Goal: Information Seeking & Learning: Learn about a topic

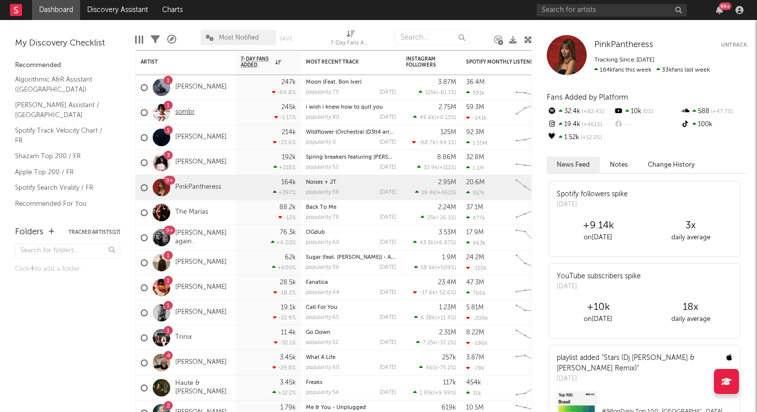
click at [186, 112] on link "sombr" at bounding box center [185, 112] width 20 height 9
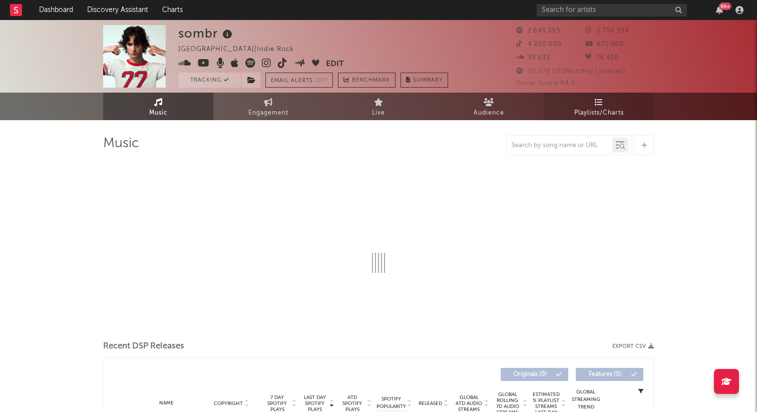
click at [607, 97] on link "Playlists/Charts" at bounding box center [599, 107] width 110 height 28
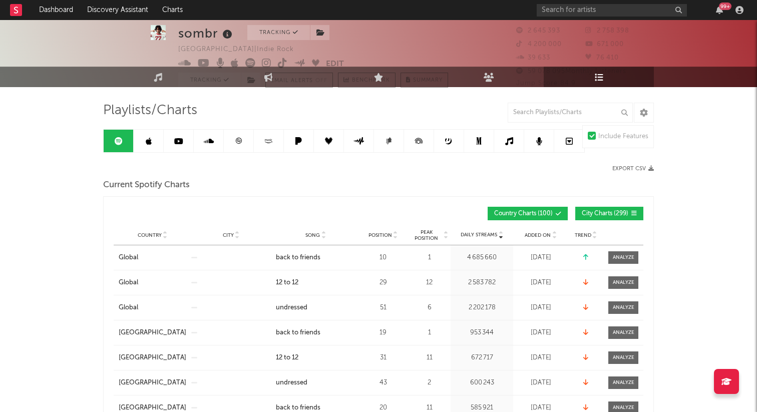
scroll to position [34, 0]
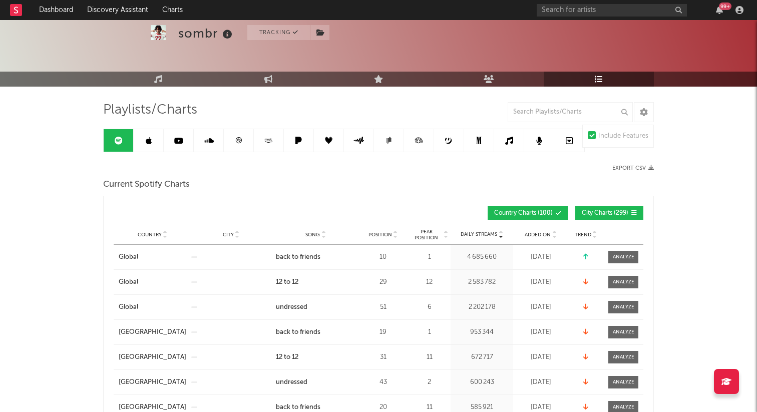
click at [589, 215] on span "City Charts ( 299 )" at bounding box center [605, 213] width 47 height 6
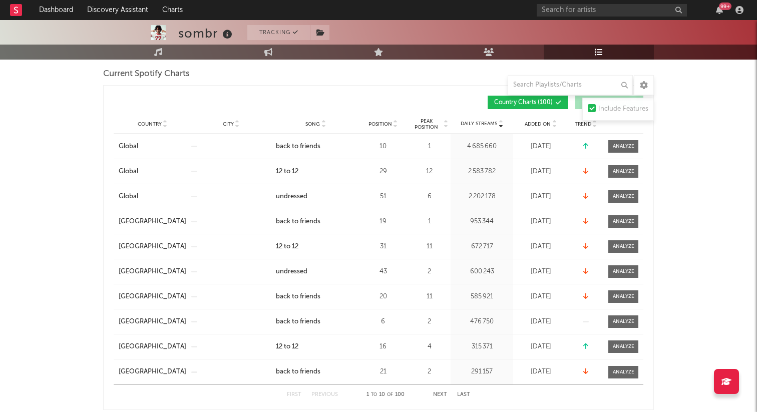
scroll to position [145, 0]
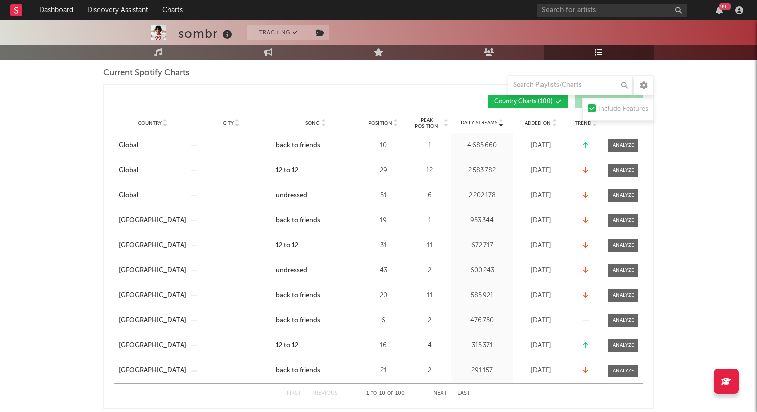
click at [311, 121] on span "Song" at bounding box center [313, 123] width 15 height 6
click at [361, 199] on div "23" at bounding box center [383, 196] width 45 height 10
click at [441, 395] on button "Next" at bounding box center [440, 394] width 14 height 6
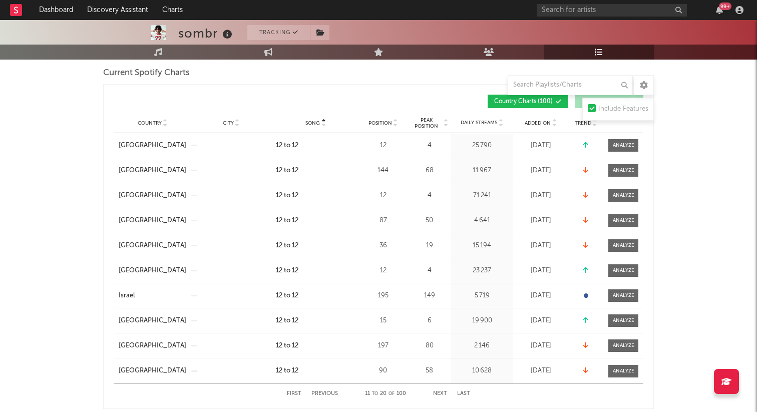
click at [441, 395] on button "Next" at bounding box center [440, 394] width 14 height 6
click at [329, 396] on button "Previous" at bounding box center [325, 394] width 27 height 6
click at [379, 124] on span "Position" at bounding box center [381, 123] width 24 height 6
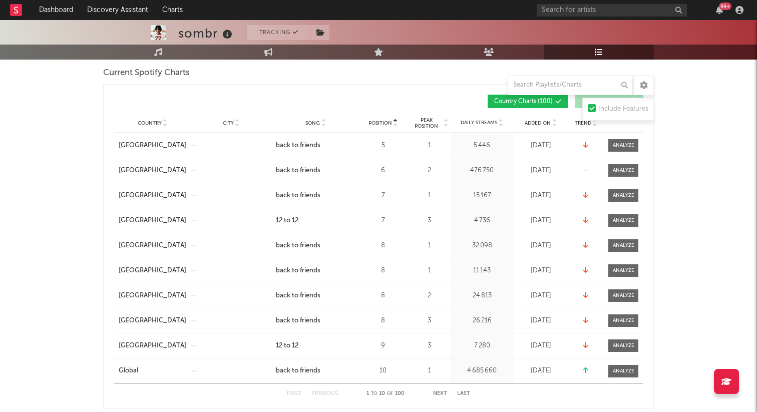
click at [444, 392] on button "Next" at bounding box center [440, 394] width 14 height 6
click at [621, 146] on div at bounding box center [624, 146] width 22 height 8
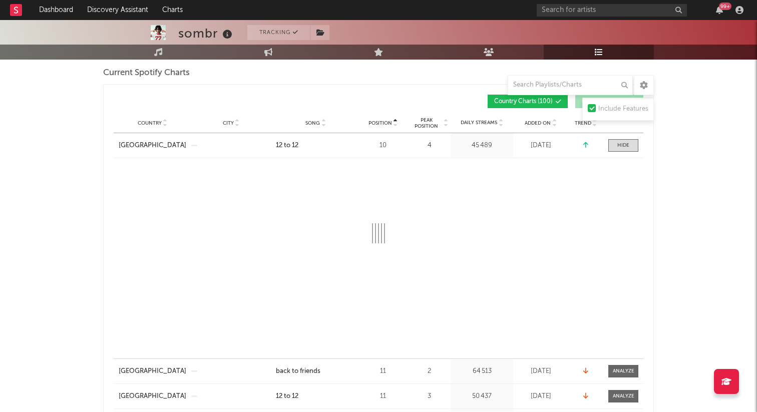
select select "1w"
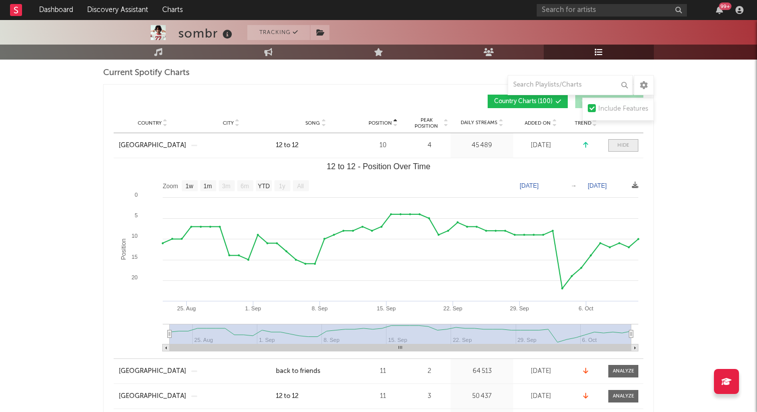
click at [618, 145] on div at bounding box center [624, 146] width 12 height 8
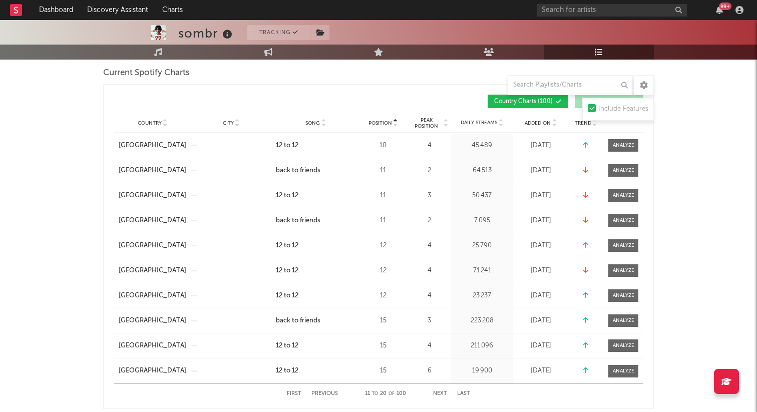
click at [141, 124] on span "Country" at bounding box center [150, 123] width 24 height 6
click at [144, 124] on span "Country" at bounding box center [150, 123] width 24 height 6
click at [440, 392] on button "Next" at bounding box center [440, 394] width 14 height 6
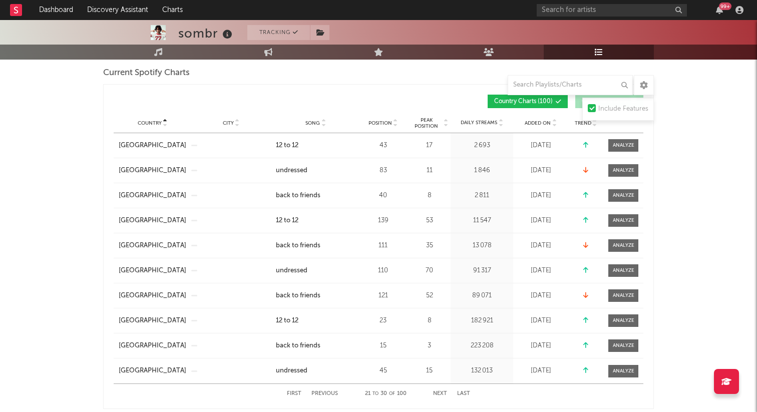
click at [440, 392] on button "Next" at bounding box center [440, 394] width 14 height 6
click at [315, 391] on div "First Previous 31 to 40 of 100 Next Last" at bounding box center [378, 394] width 183 height 20
click at [317, 394] on button "Previous" at bounding box center [325, 394] width 27 height 6
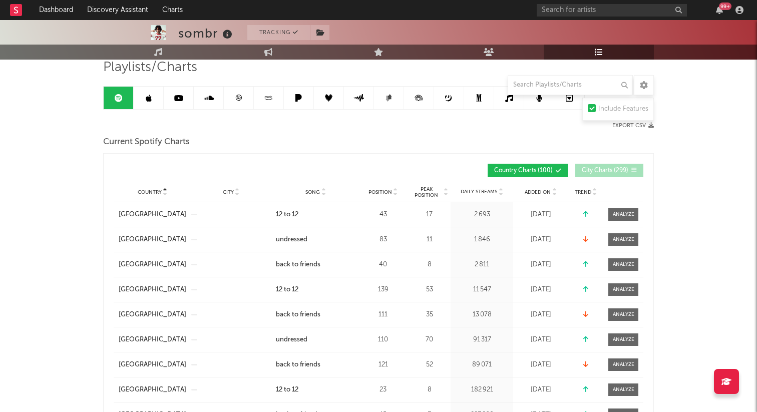
click at [233, 98] on link at bounding box center [239, 98] width 30 height 23
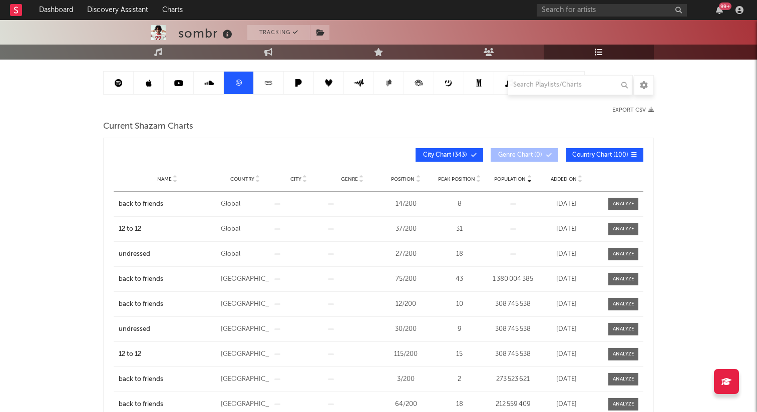
scroll to position [94, 0]
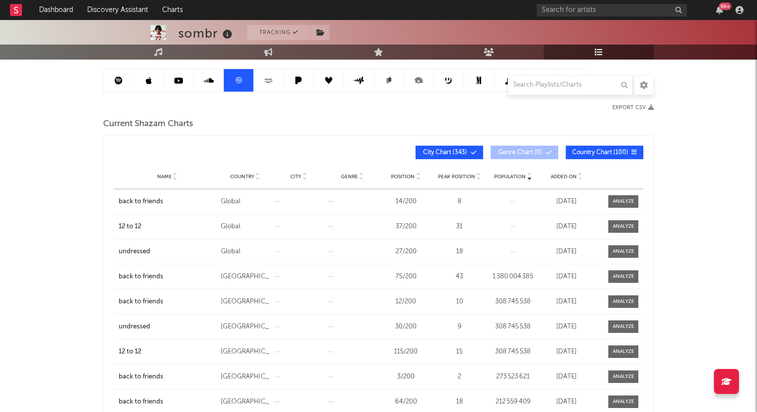
click at [460, 152] on span "City Chart ( 343 )" at bounding box center [445, 153] width 46 height 6
click at [158, 175] on span "Name" at bounding box center [164, 177] width 15 height 6
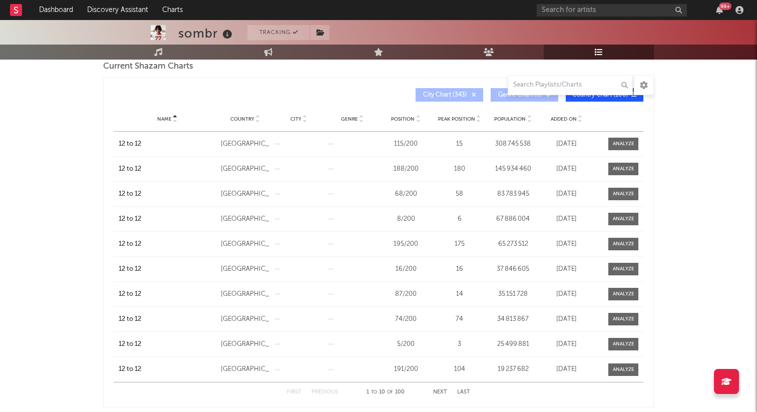
scroll to position [157, 0]
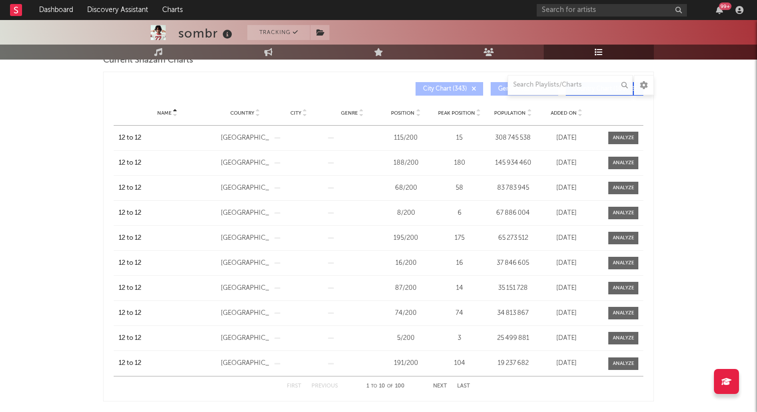
click at [399, 110] on span "Position" at bounding box center [403, 113] width 24 height 6
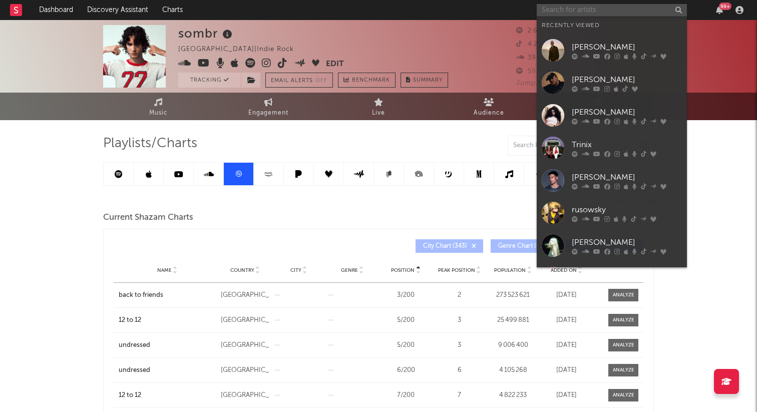
click at [551, 13] on input "text" at bounding box center [612, 10] width 150 height 13
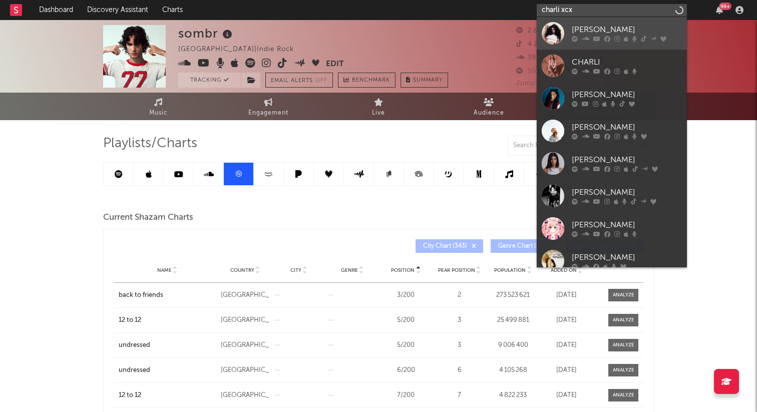
type input "charli xcx"
click at [600, 29] on div "[PERSON_NAME]" at bounding box center [627, 30] width 110 height 12
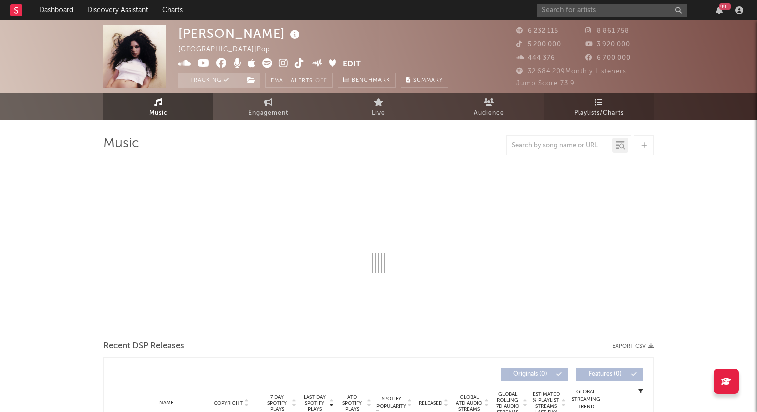
click at [600, 113] on span "Playlists/Charts" at bounding box center [600, 113] width 50 height 12
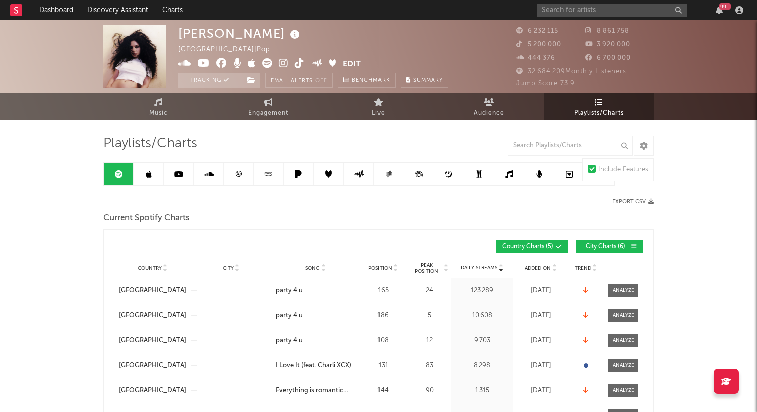
click at [237, 170] on icon at bounding box center [239, 174] width 8 height 8
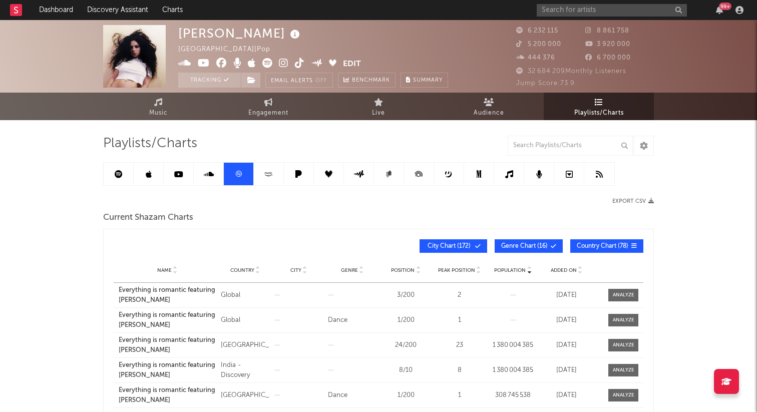
click at [456, 246] on span at bounding box center [457, 246] width 2 height 6
click at [506, 246] on span "Genre Chart ( 16 )" at bounding box center [524, 246] width 47 height 6
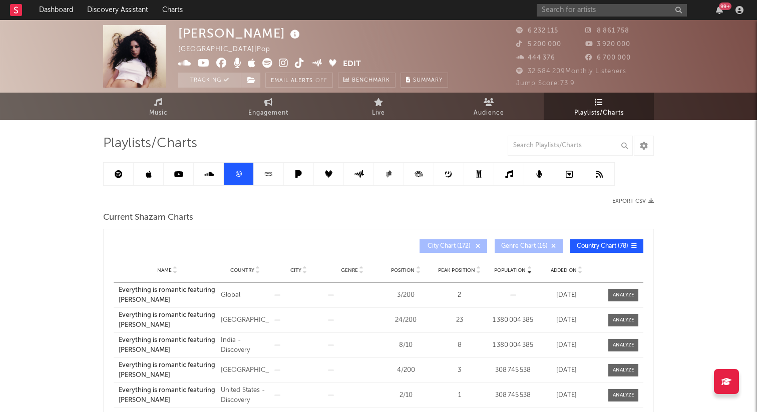
click at [396, 272] on span "Position" at bounding box center [403, 271] width 24 height 6
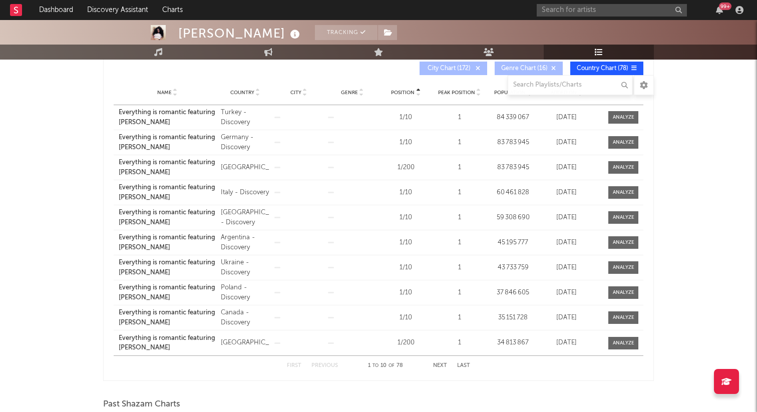
scroll to position [190, 0]
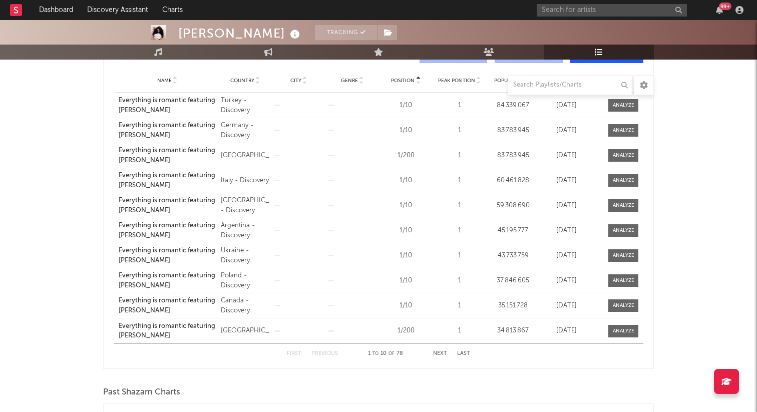
click at [435, 355] on button "Next" at bounding box center [440, 354] width 14 height 6
click at [443, 350] on div "First Previous 11 to 20 of 78 Next Last" at bounding box center [378, 354] width 183 height 20
click at [442, 352] on button "Next" at bounding box center [440, 354] width 14 height 6
click at [443, 354] on button "Next" at bounding box center [440, 354] width 14 height 6
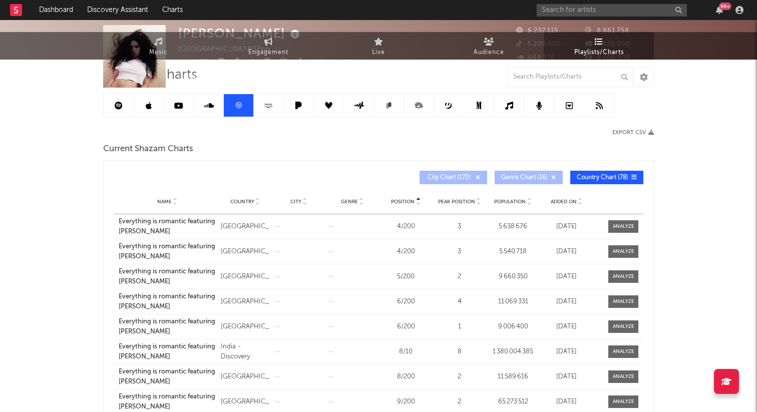
scroll to position [0, 0]
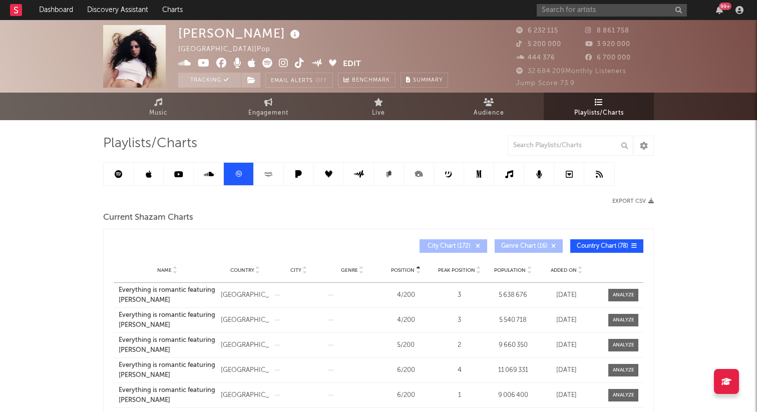
click at [116, 176] on icon at bounding box center [119, 174] width 8 height 8
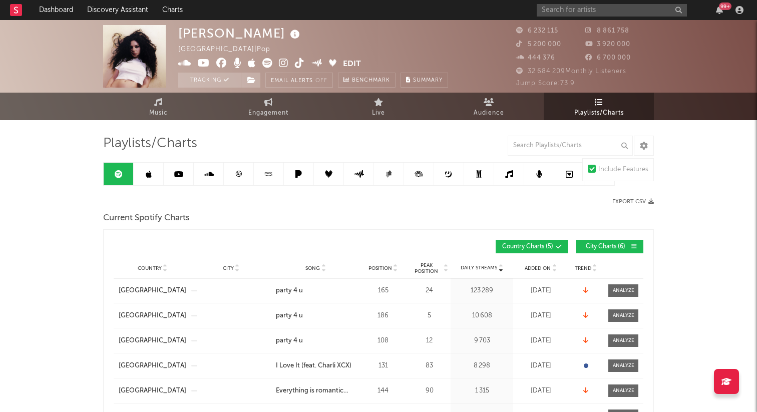
click at [116, 176] on icon at bounding box center [119, 174] width 8 height 8
click at [309, 270] on span "Song" at bounding box center [313, 269] width 15 height 6
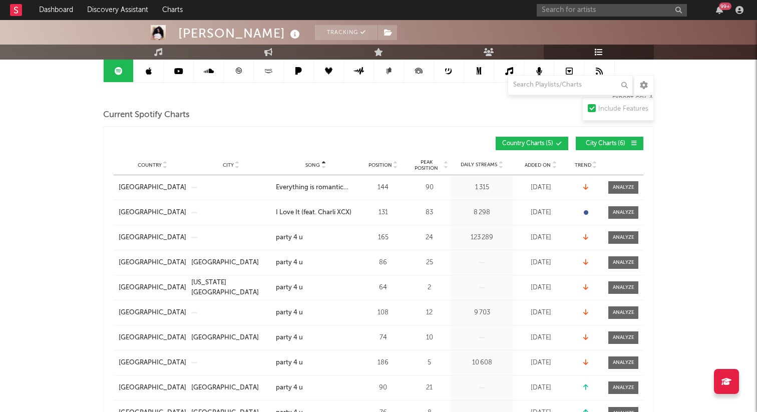
scroll to position [102, 0]
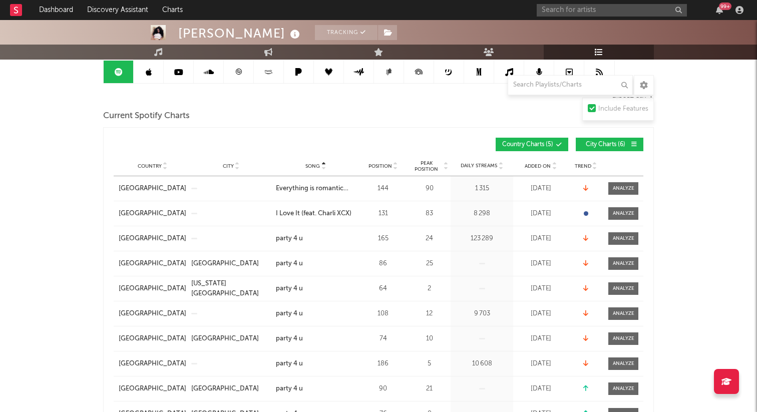
click at [597, 144] on span "City Charts ( 6 )" at bounding box center [606, 145] width 46 height 6
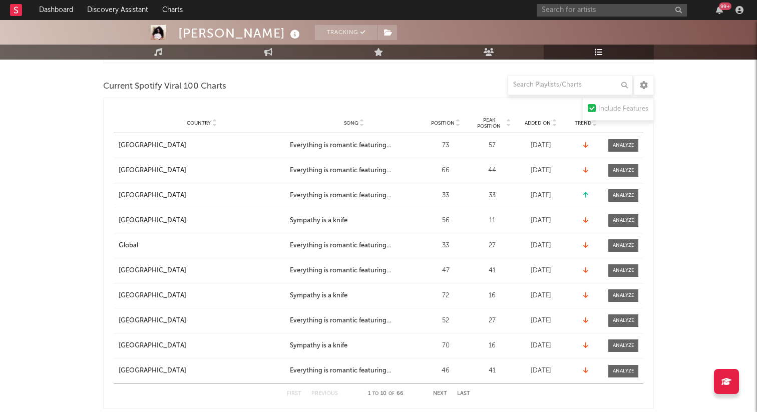
scroll to position [370, 0]
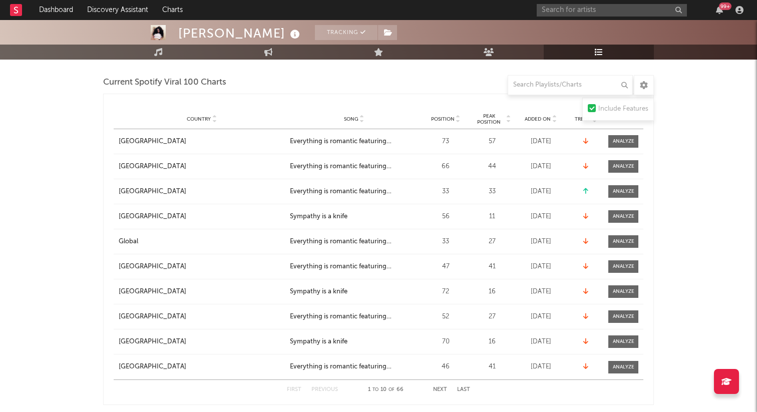
click at [348, 116] on span "Song" at bounding box center [351, 119] width 15 height 6
click at [442, 389] on button "Next" at bounding box center [440, 390] width 14 height 6
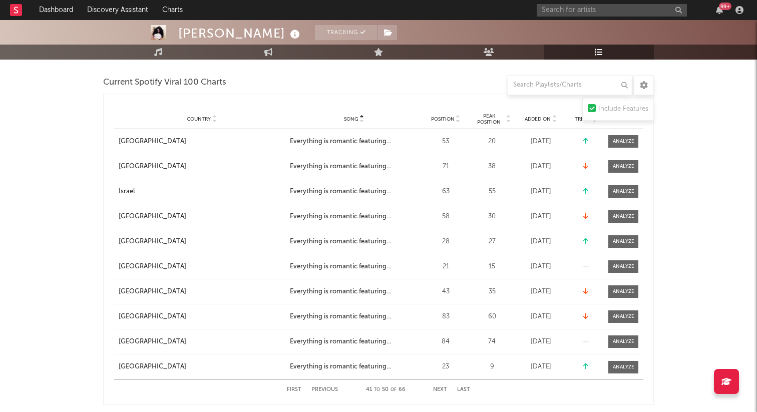
click at [442, 389] on button "Next" at bounding box center [440, 390] width 14 height 6
click at [322, 388] on button "Previous" at bounding box center [325, 390] width 27 height 6
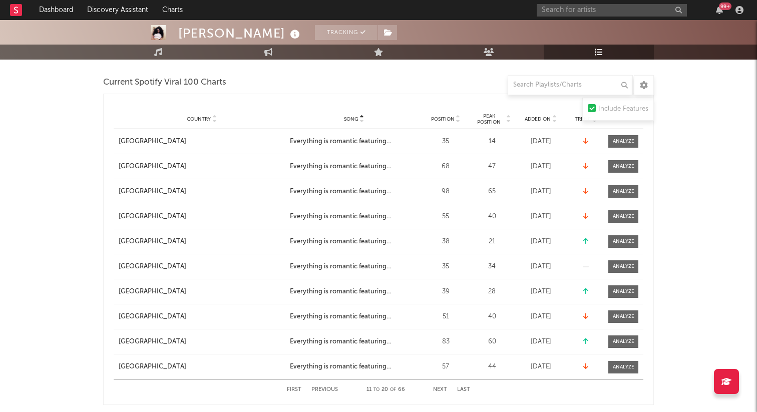
click at [322, 388] on button "Previous" at bounding box center [325, 390] width 27 height 6
click at [442, 390] on button "Next" at bounding box center [440, 390] width 14 height 6
